Goal: Task Accomplishment & Management: Complete application form

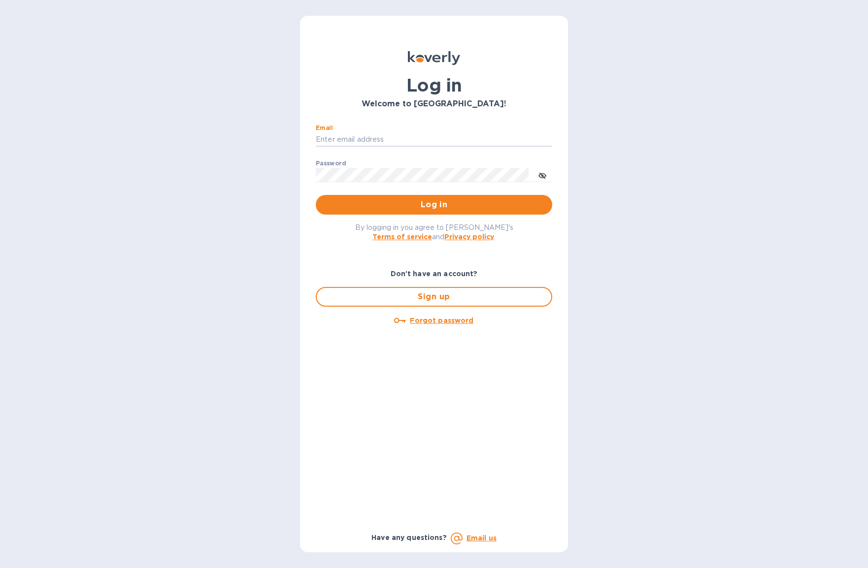
type input "[EMAIL_ADDRESS][DOMAIN_NAME]"
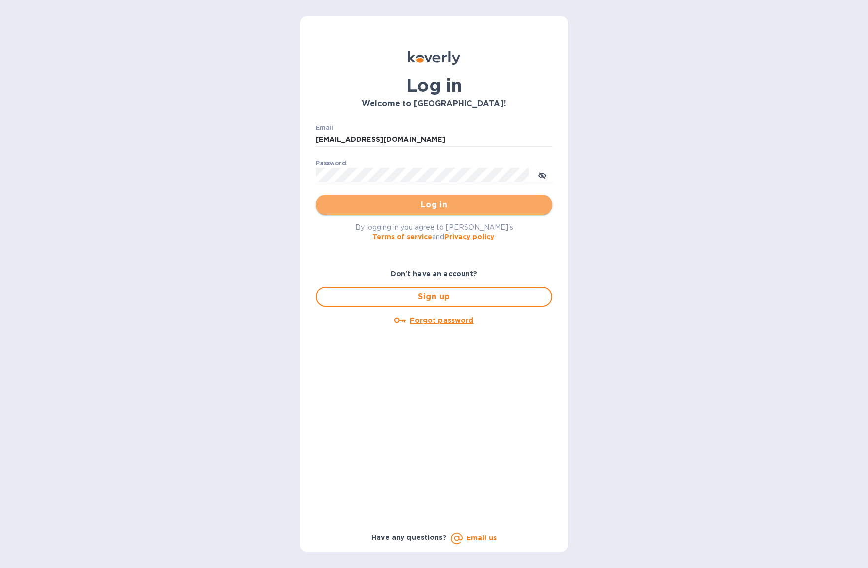
click at [383, 197] on button "Log in" at bounding box center [434, 205] width 236 height 20
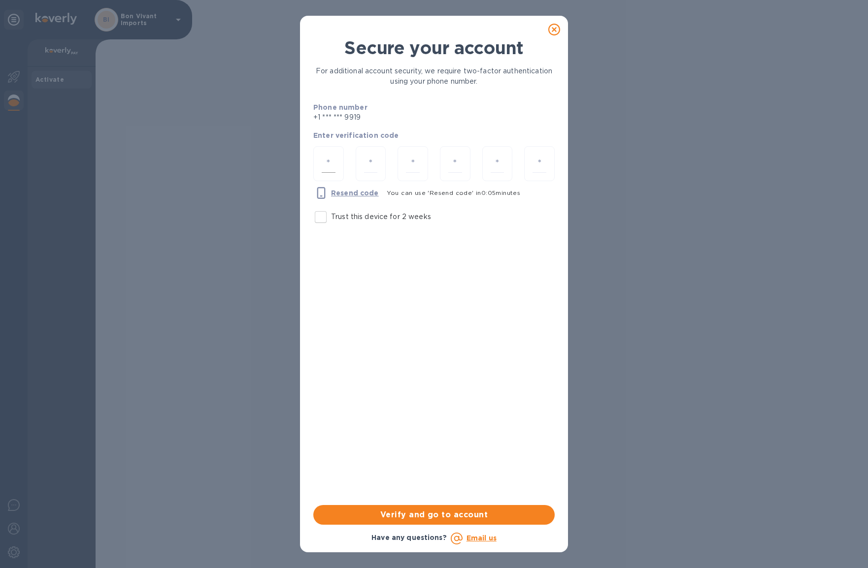
click at [326, 164] on input "number" at bounding box center [329, 164] width 14 height 18
type input "9"
type input "7"
type input "2"
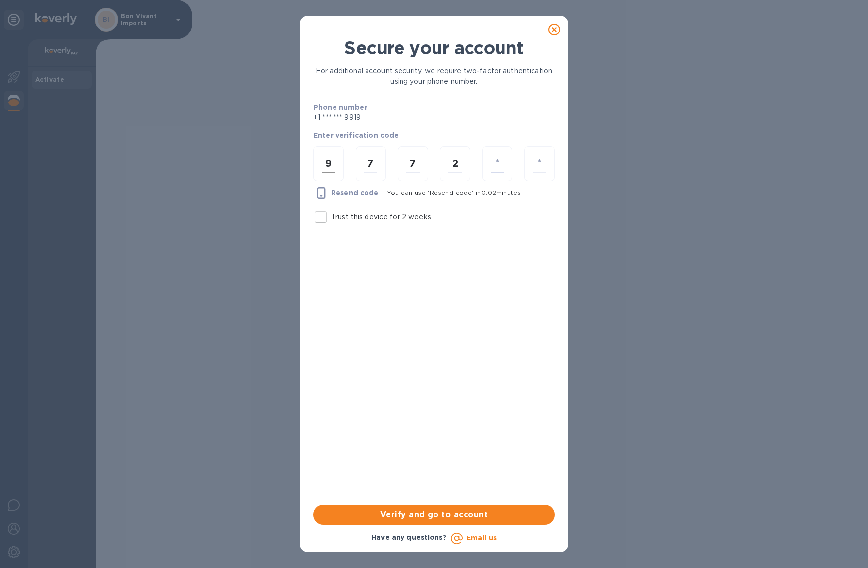
type input "9"
type input "6"
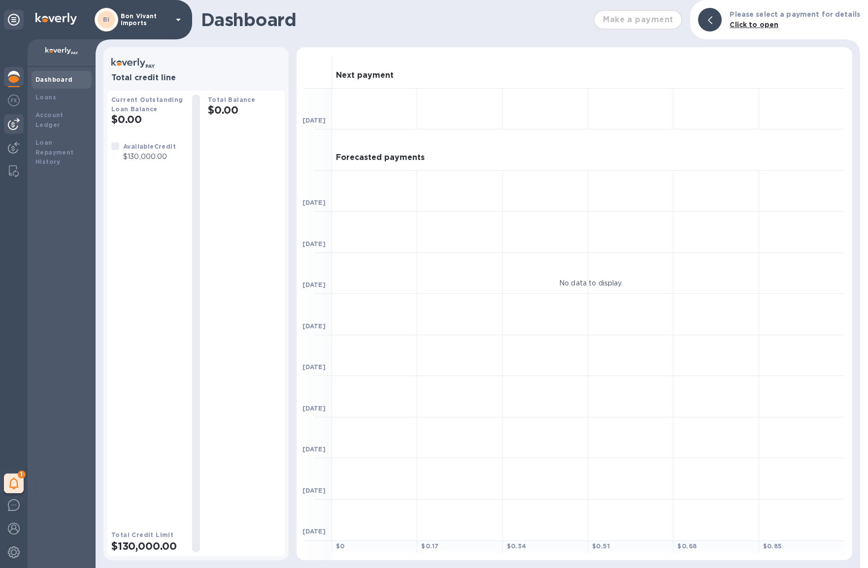
click at [16, 124] on img at bounding box center [14, 124] width 12 height 12
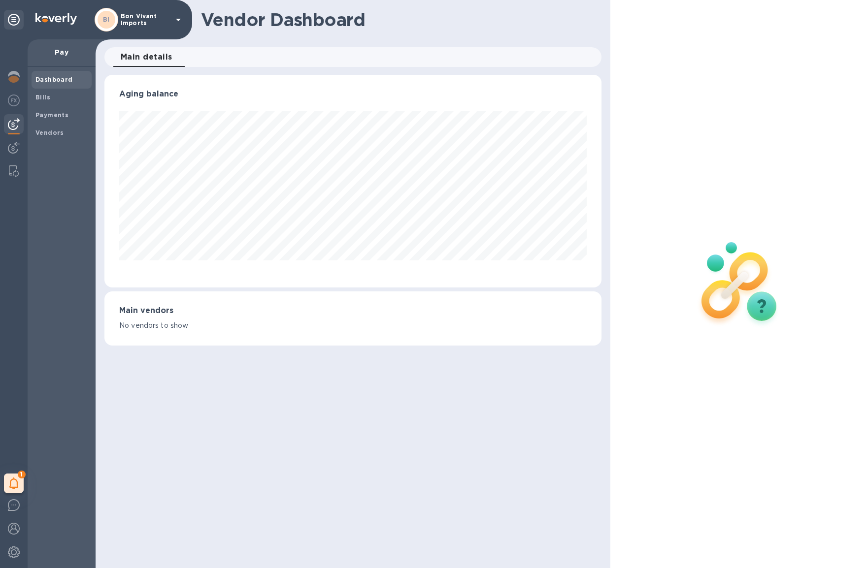
scroll to position [213, 497]
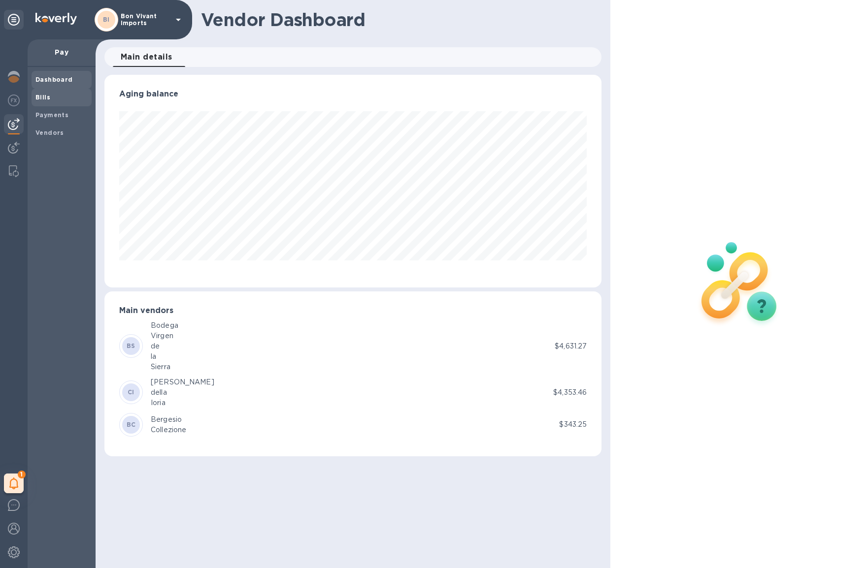
click at [46, 101] on div "Bills" at bounding box center [62, 98] width 60 height 18
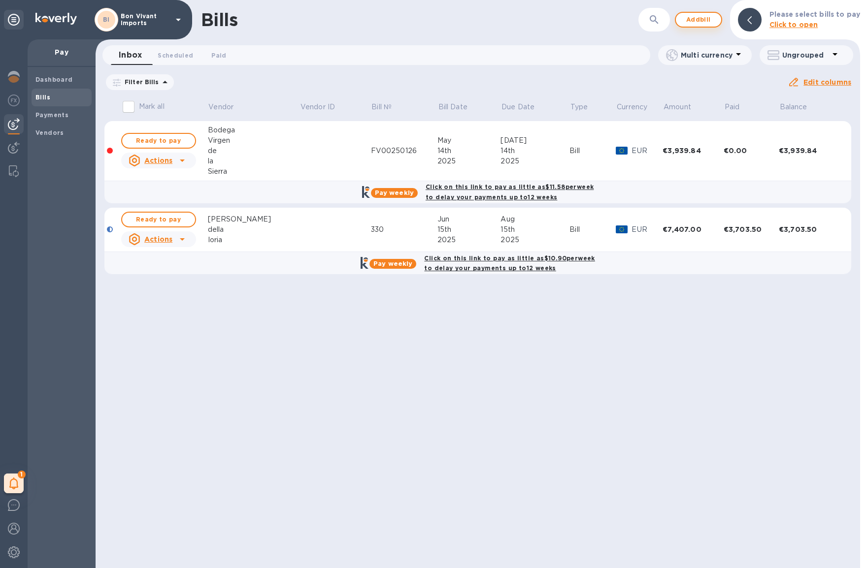
click at [684, 19] on span "Add bill" at bounding box center [699, 20] width 30 height 12
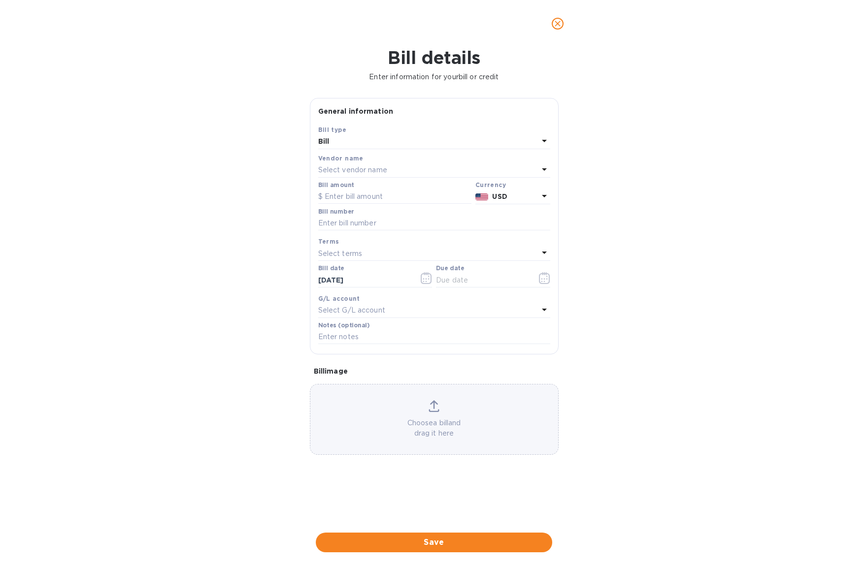
click at [405, 172] on div "Select vendor name" at bounding box center [428, 171] width 220 height 14
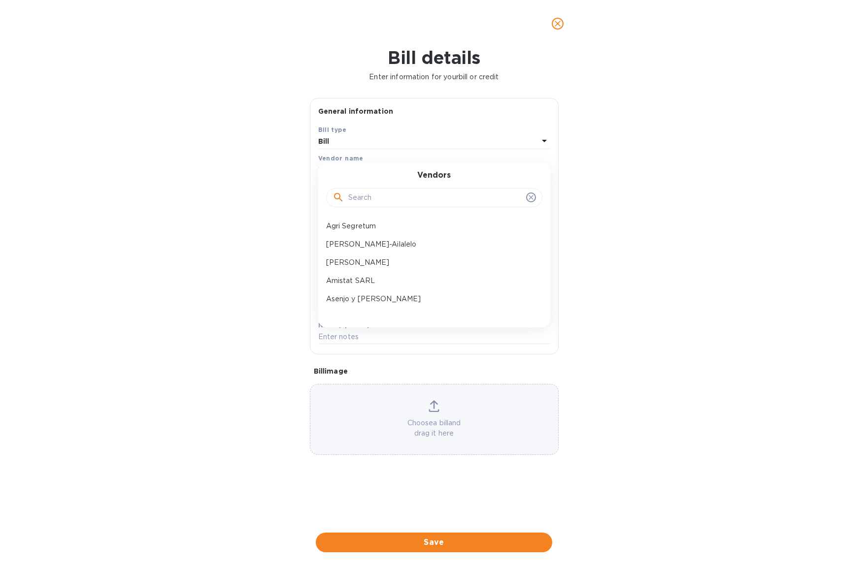
click at [402, 194] on input "text" at bounding box center [435, 198] width 174 height 15
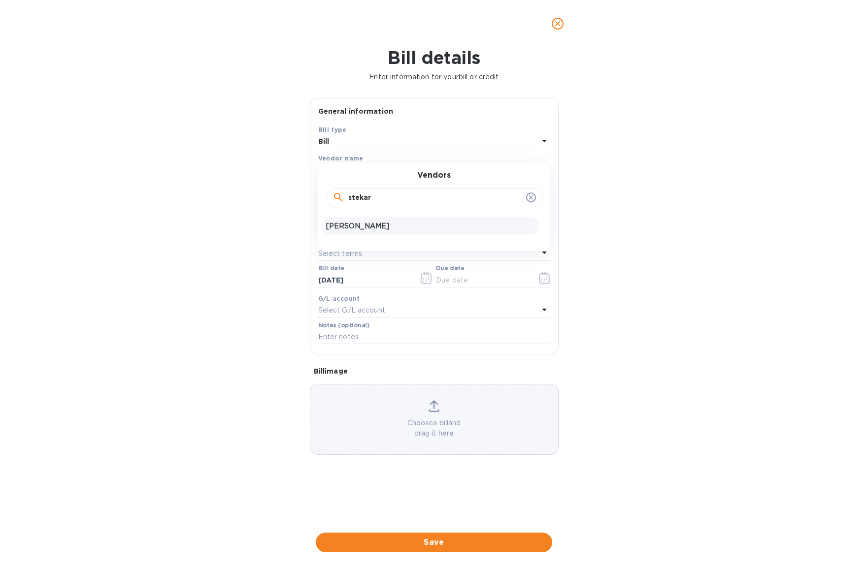
type input "stekar"
click at [379, 224] on p "[PERSON_NAME]" at bounding box center [430, 226] width 208 height 10
click at [378, 197] on input "text" at bounding box center [394, 197] width 153 height 15
type input "8,508"
click at [368, 220] on input "text" at bounding box center [434, 223] width 232 height 15
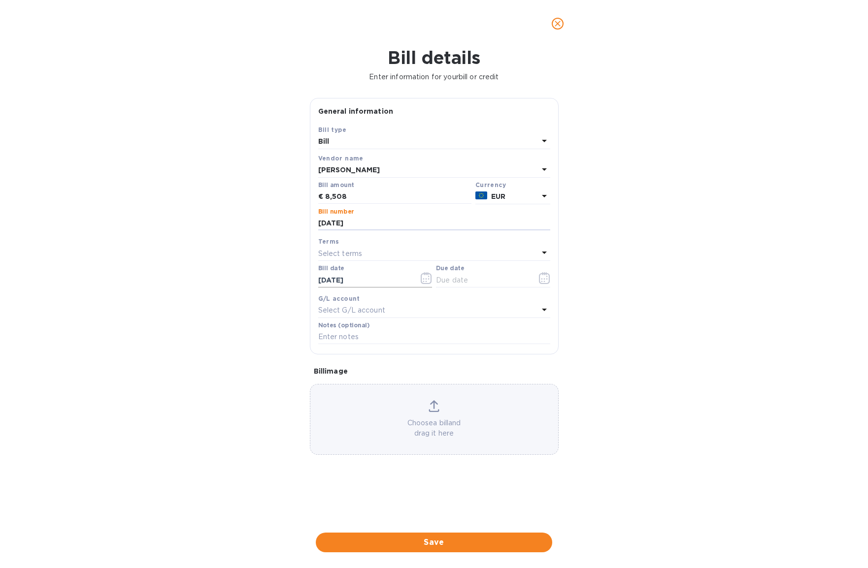
type input "[DATE]"
click at [432, 280] on button "button" at bounding box center [426, 278] width 23 height 24
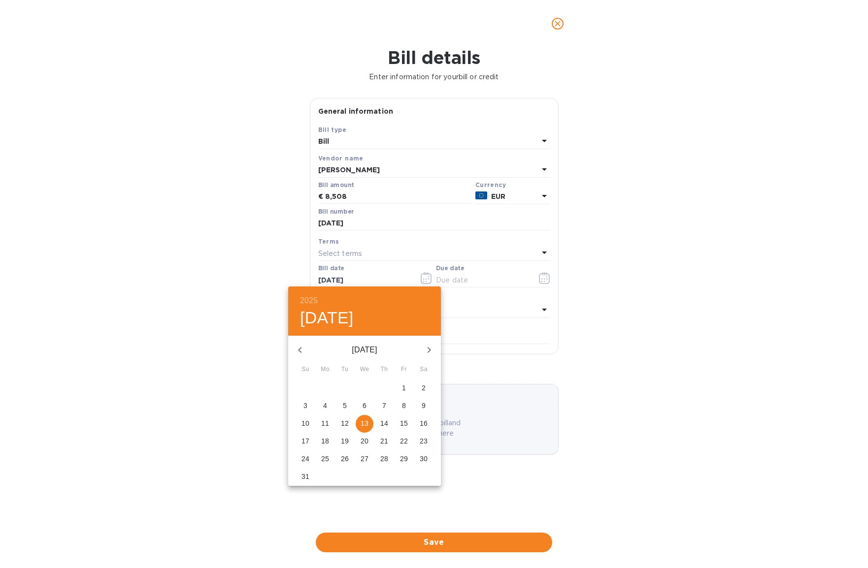
click at [301, 348] on icon "button" at bounding box center [300, 350] width 12 height 12
click at [346, 460] on p "29" at bounding box center [345, 459] width 8 height 10
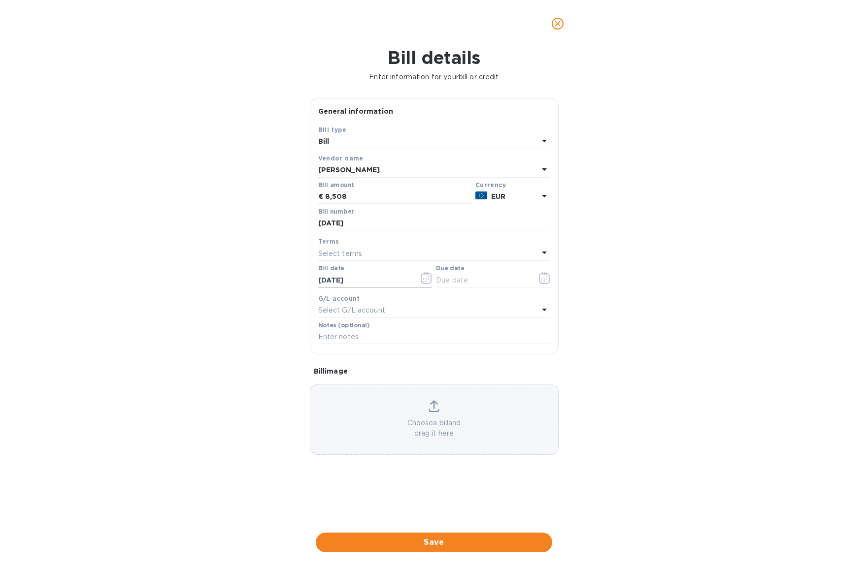
click at [425, 280] on icon "button" at bounding box center [426, 278] width 11 height 12
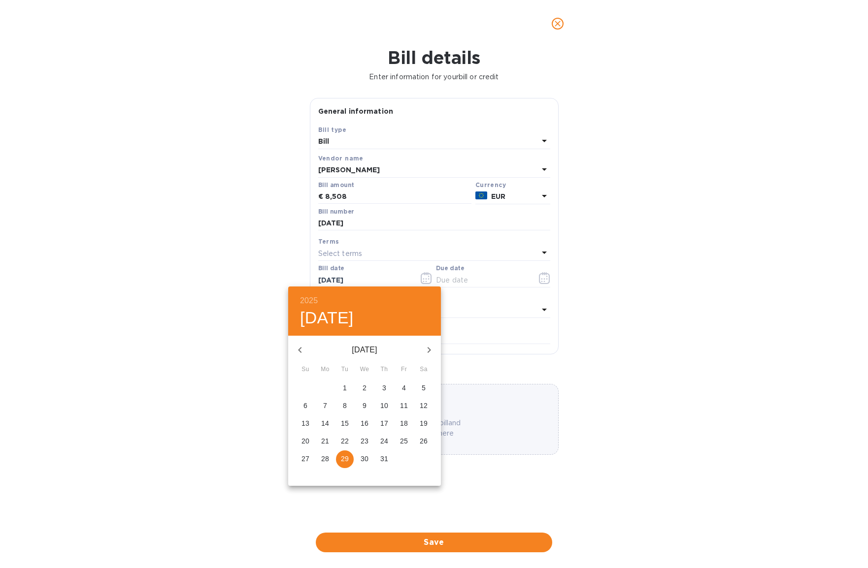
click at [298, 349] on icon "button" at bounding box center [300, 350] width 12 height 12
click at [297, 349] on icon "button" at bounding box center [300, 350] width 12 height 12
click at [298, 349] on icon "button" at bounding box center [300, 350] width 12 height 12
click at [326, 458] on p "28" at bounding box center [325, 459] width 8 height 10
type input "[DATE]"
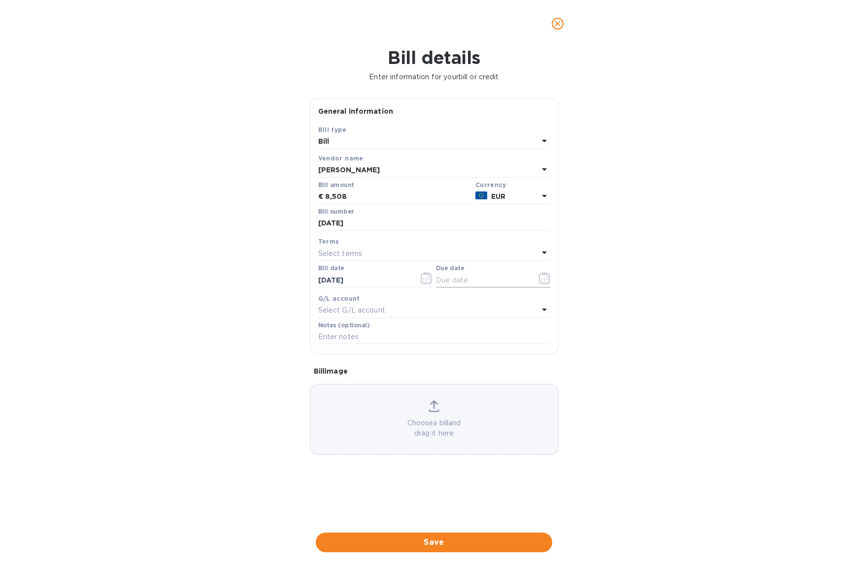
click at [482, 280] on input "text" at bounding box center [482, 280] width 93 height 15
click at [543, 279] on icon "button" at bounding box center [544, 278] width 11 height 12
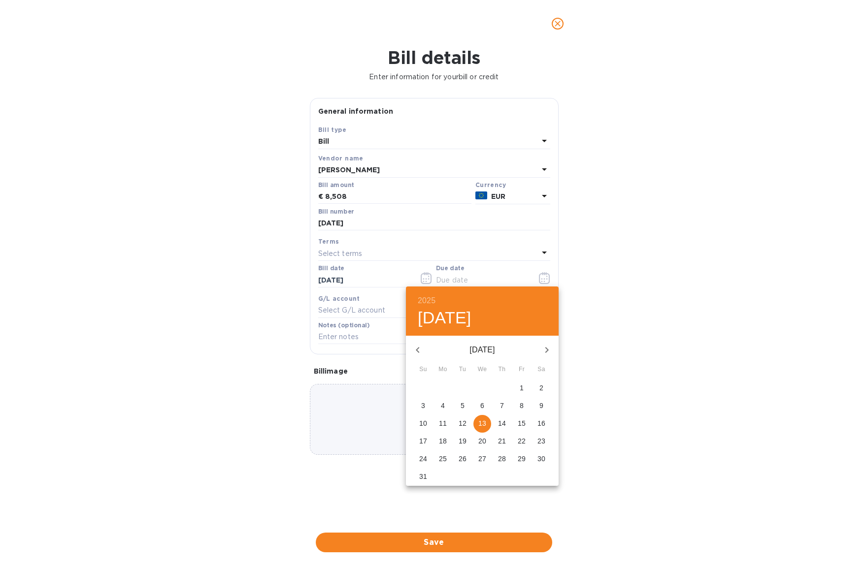
click at [417, 349] on icon "button" at bounding box center [418, 350] width 12 height 12
click at [463, 459] on p "29" at bounding box center [463, 459] width 8 height 10
type input "[DATE]"
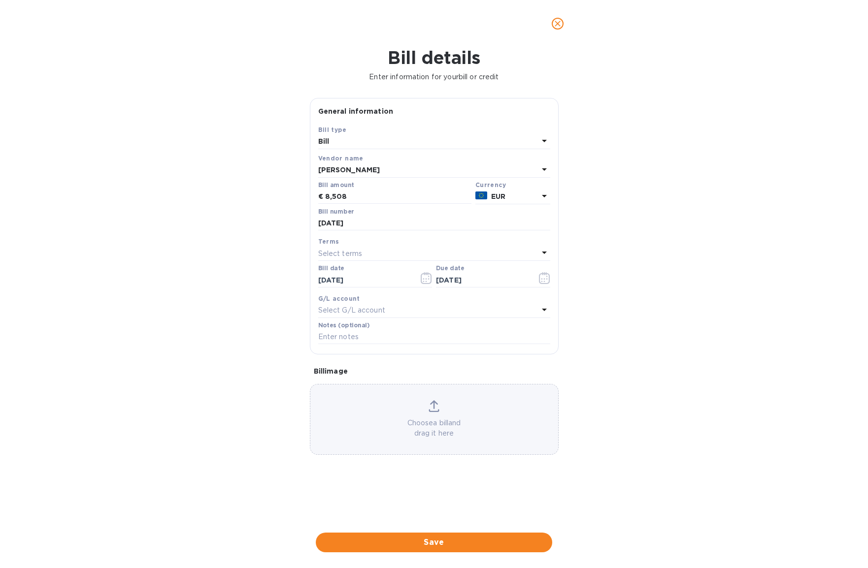
click at [384, 413] on div "Choose a bill and drag it here" at bounding box center [434, 419] width 248 height 38
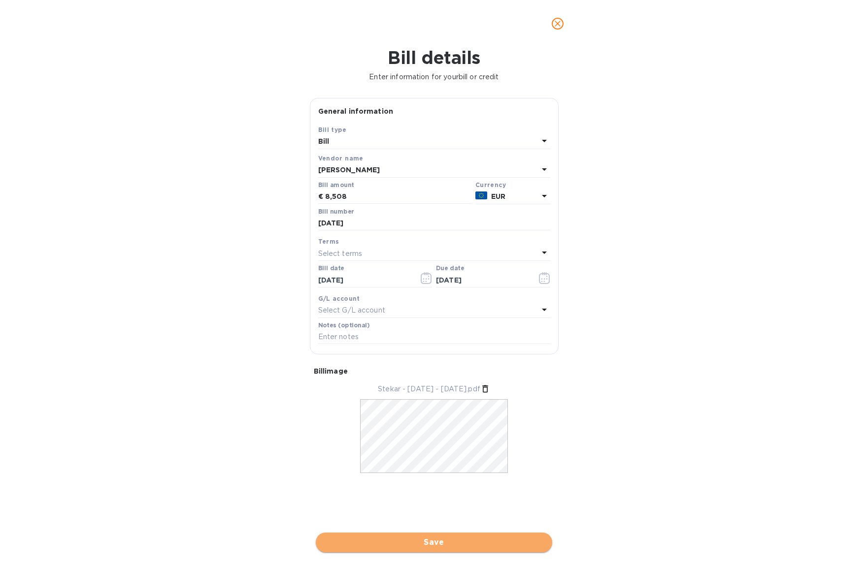
click at [481, 537] on span "Save" at bounding box center [434, 543] width 221 height 12
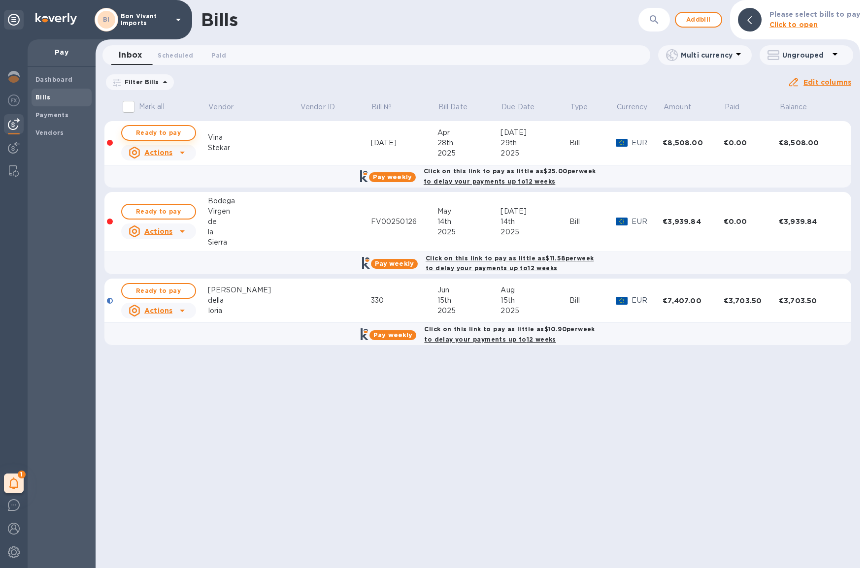
click at [175, 135] on span "Ready to pay" at bounding box center [158, 133] width 57 height 12
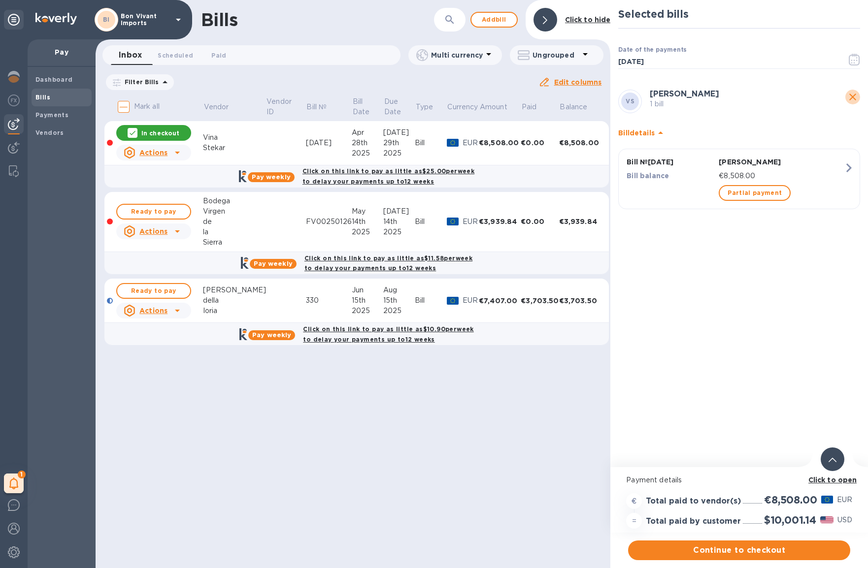
click at [851, 94] on icon "close" at bounding box center [853, 97] width 12 height 12
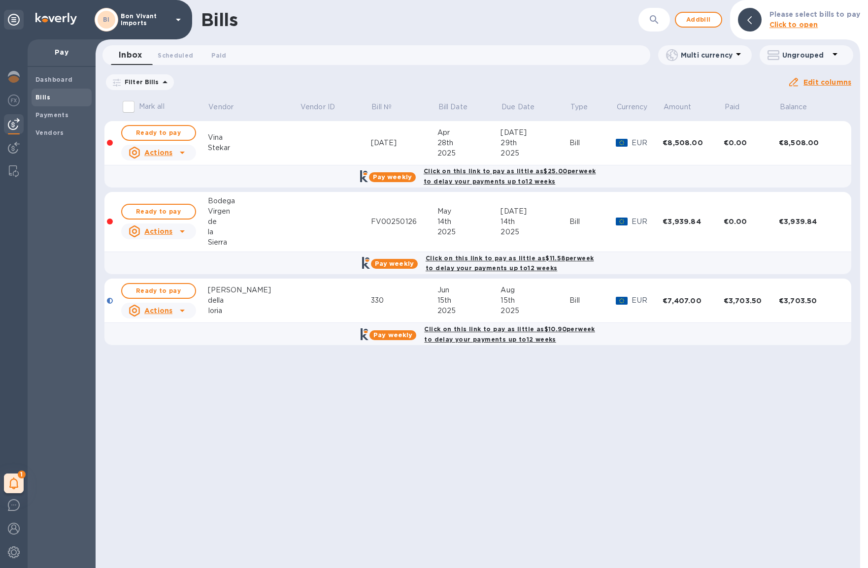
click at [672, 151] on td "€8,508.00" at bounding box center [692, 143] width 61 height 44
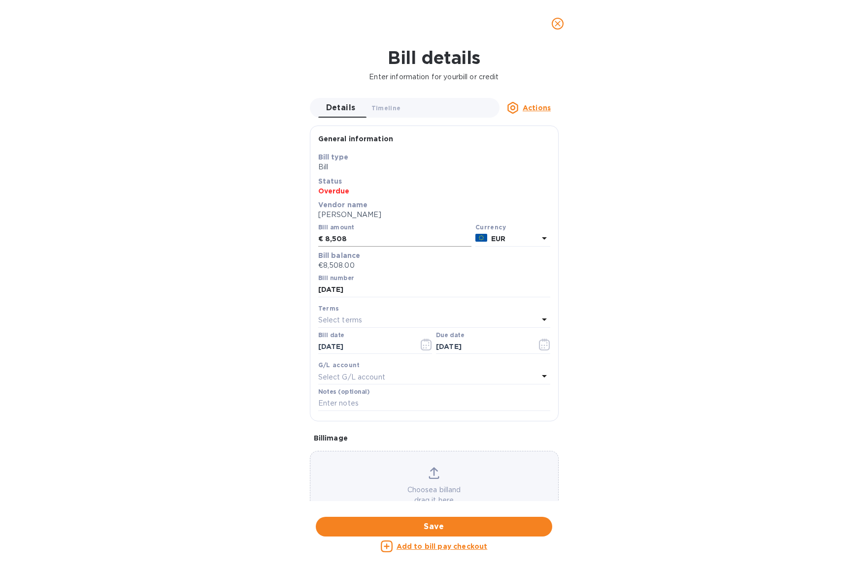
click at [335, 240] on input "8,508" at bounding box center [398, 239] width 146 height 15
type input "8,608"
click at [461, 482] on div "Choose a bill and drag it here" at bounding box center [434, 486] width 248 height 38
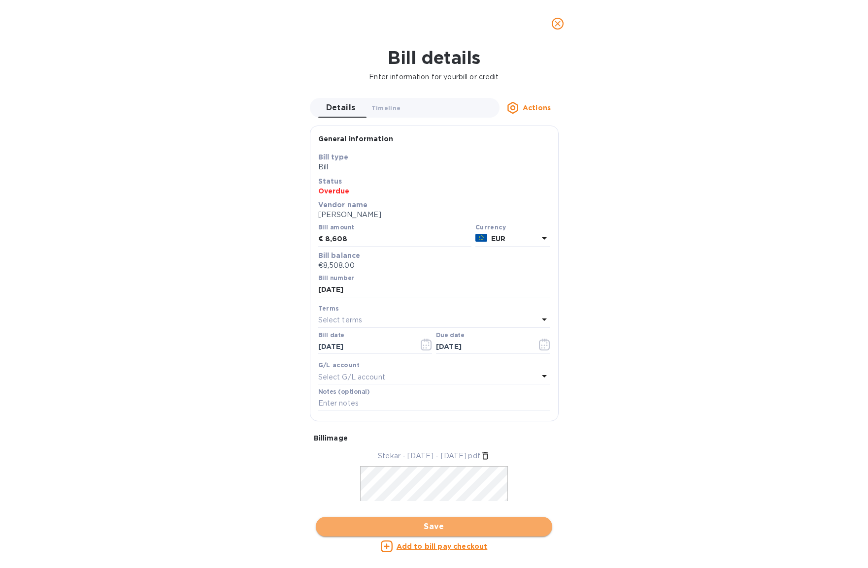
click at [507, 525] on span "Save" at bounding box center [434, 527] width 221 height 12
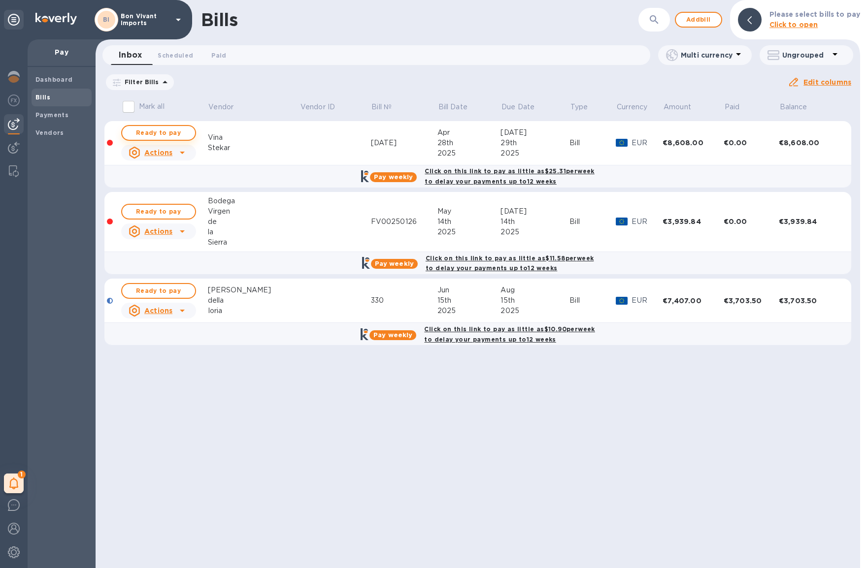
click at [186, 129] on span "Ready to pay" at bounding box center [158, 133] width 57 height 12
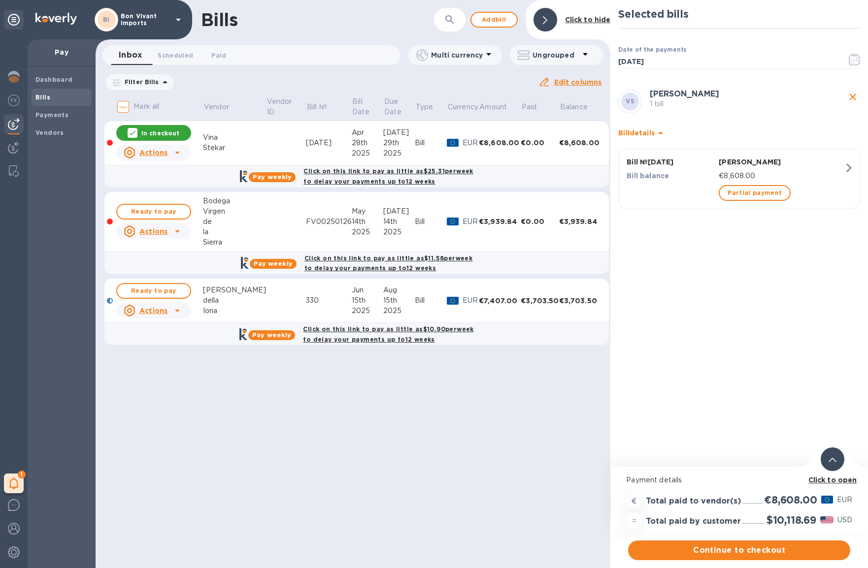
scroll to position [0, 2]
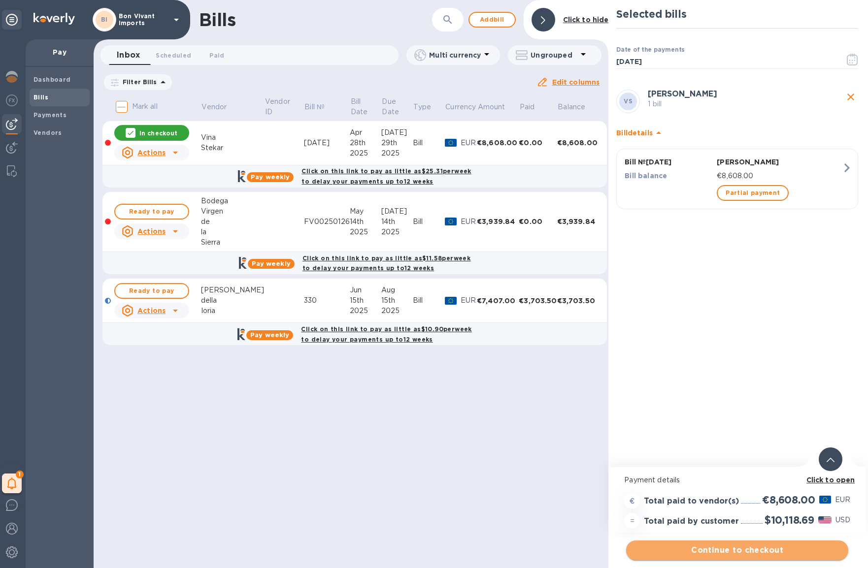
click at [763, 552] on span "Continue to checkout" at bounding box center [737, 551] width 206 height 12
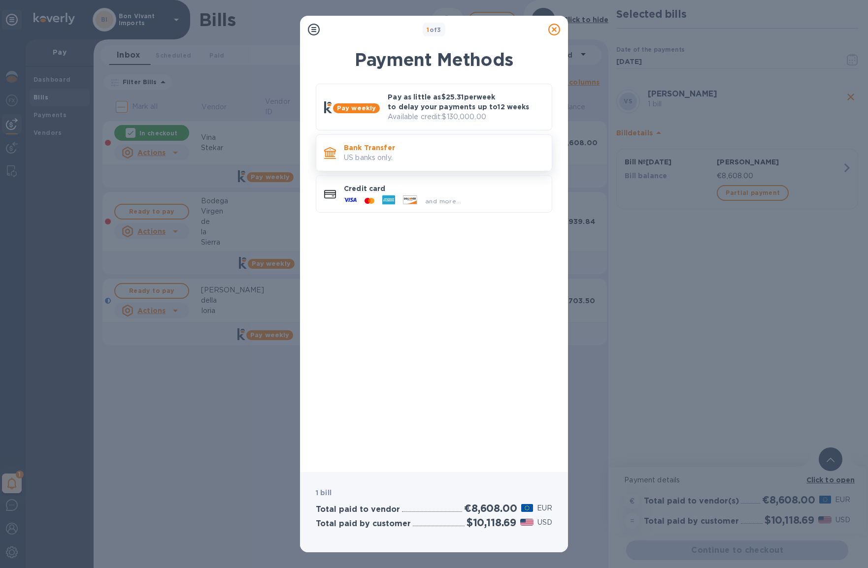
click at [466, 154] on p "US banks only." at bounding box center [444, 158] width 200 height 10
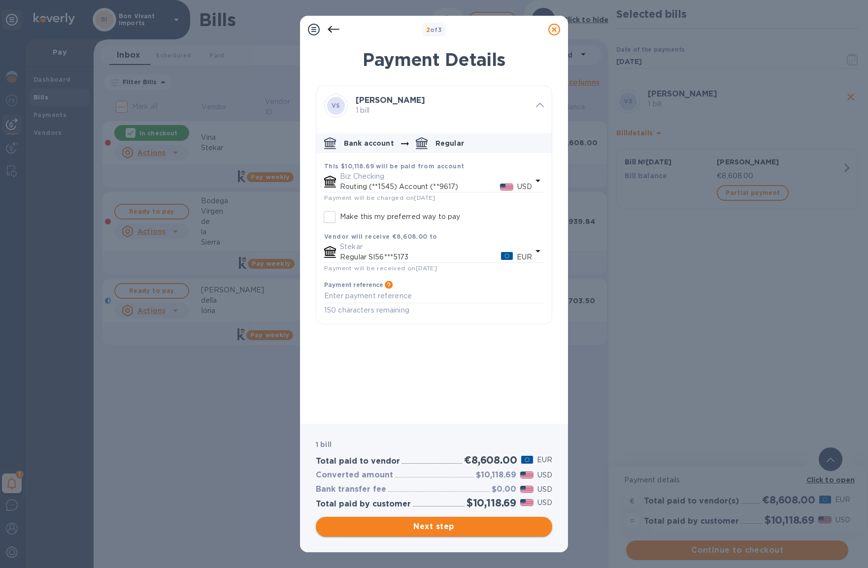
click at [491, 527] on span "Next step" at bounding box center [434, 527] width 221 height 12
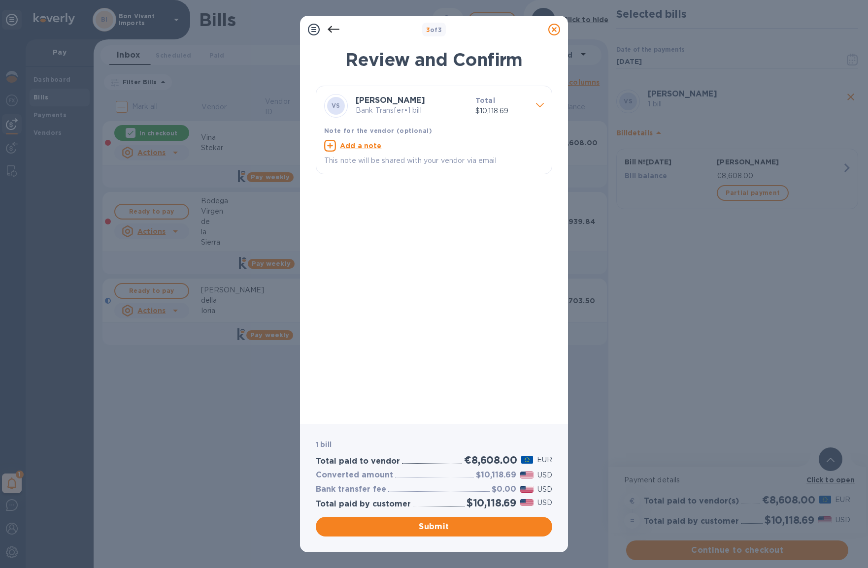
click at [367, 143] on u "Add a note" at bounding box center [361, 146] width 42 height 8
click at [365, 144] on textarea at bounding box center [426, 147] width 204 height 8
type textarea "Invoice [DATE]"
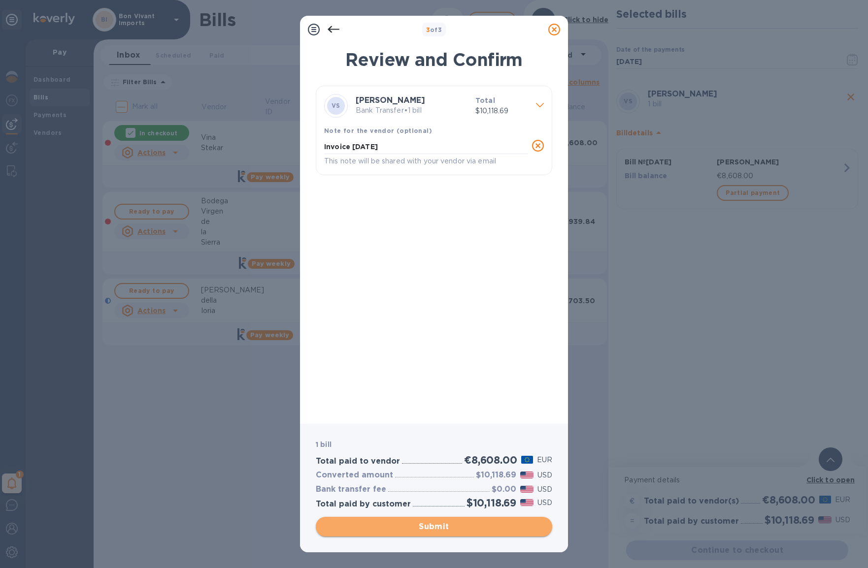
click at [478, 529] on span "Submit" at bounding box center [434, 527] width 221 height 12
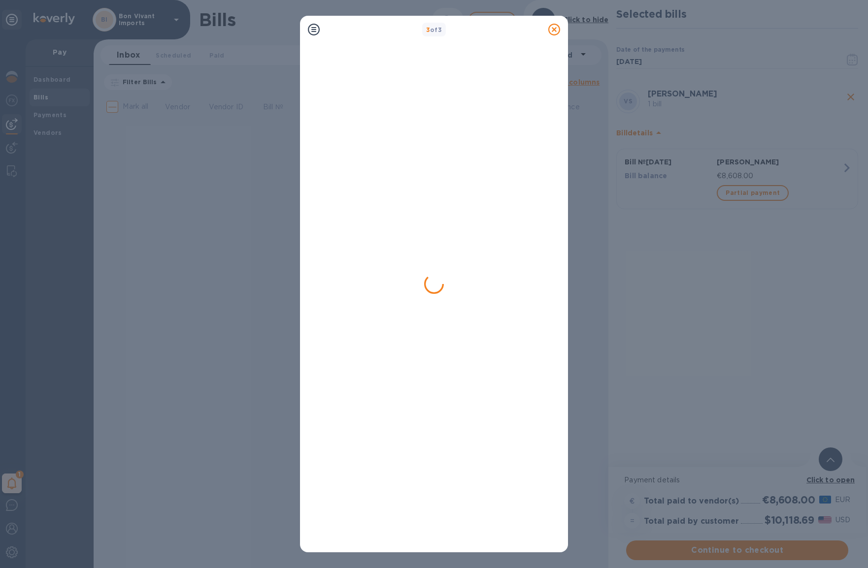
scroll to position [0, 0]
